Goal: Transaction & Acquisition: Subscribe to service/newsletter

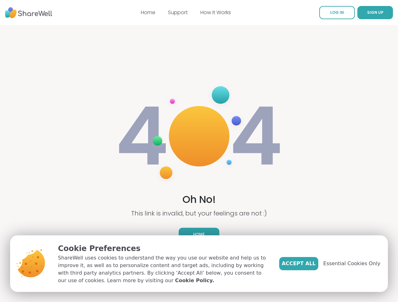
click at [199, 151] on img at bounding box center [199, 136] width 168 height 113
click at [367, 13] on span "SIGN UP" at bounding box center [375, 12] width 16 height 5
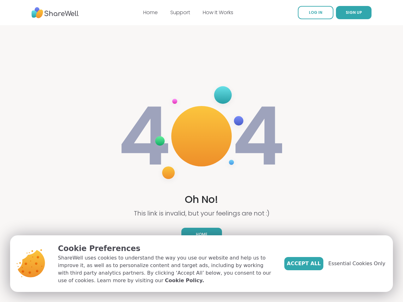
click at [355, 264] on span "Essential Cookies Only" at bounding box center [356, 264] width 57 height 8
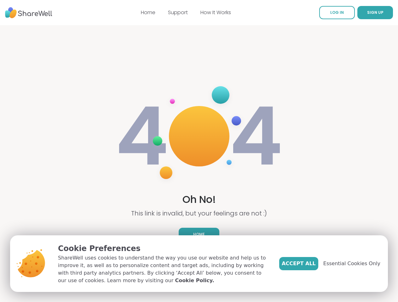
click at [199, 151] on img at bounding box center [199, 136] width 168 height 113
click at [367, 13] on span "SIGN UP" at bounding box center [375, 12] width 16 height 5
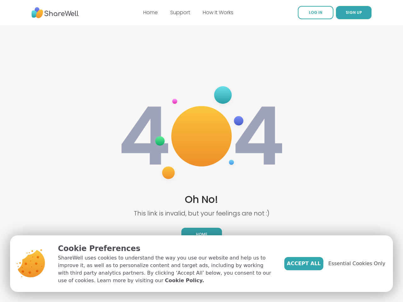
click at [355, 264] on span "Essential Cookies Only" at bounding box center [356, 264] width 57 height 8
